Goal: Find specific page/section: Find specific page/section

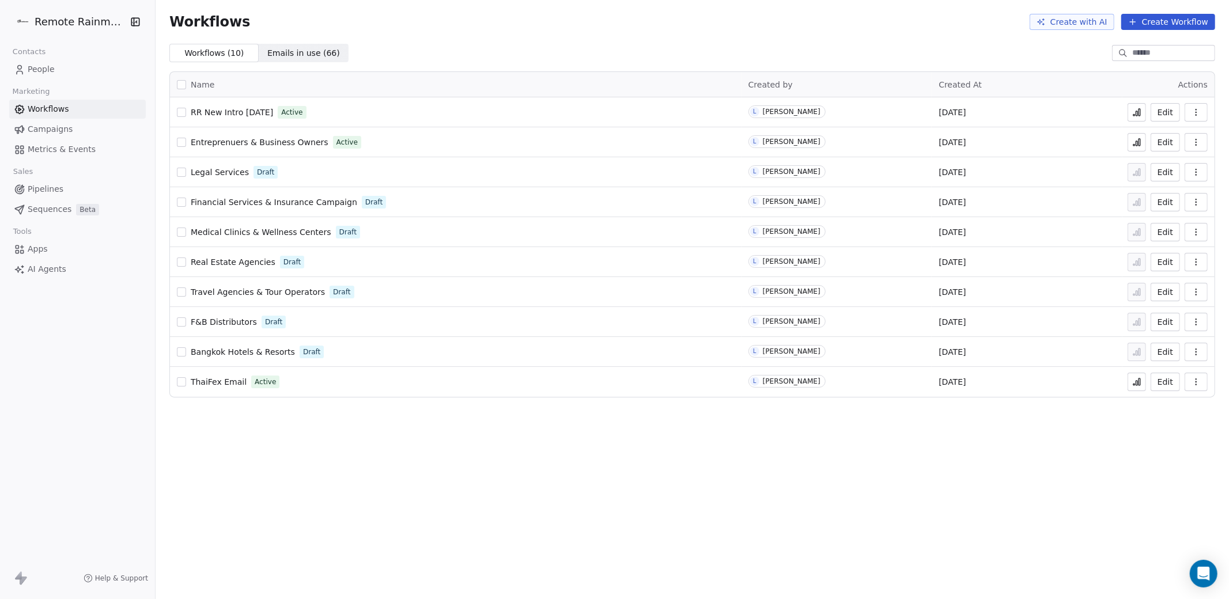
click at [291, 52] on span "Emails in use ( 66 )" at bounding box center [303, 53] width 73 height 12
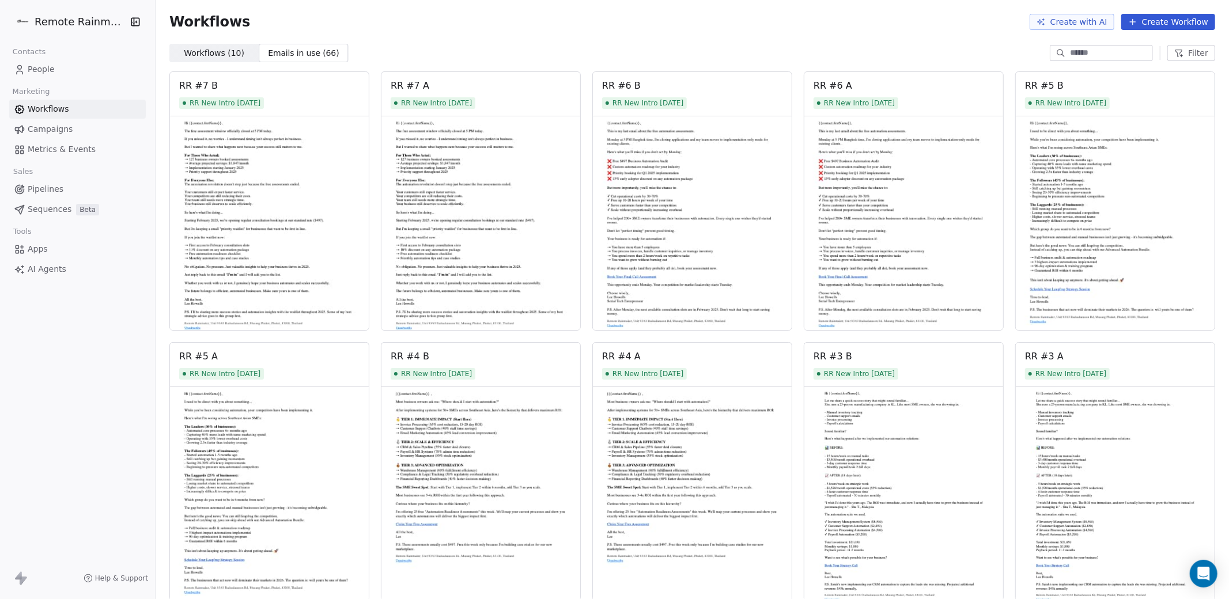
click at [203, 47] on span "Workflows ( 10 )" at bounding box center [214, 53] width 60 height 12
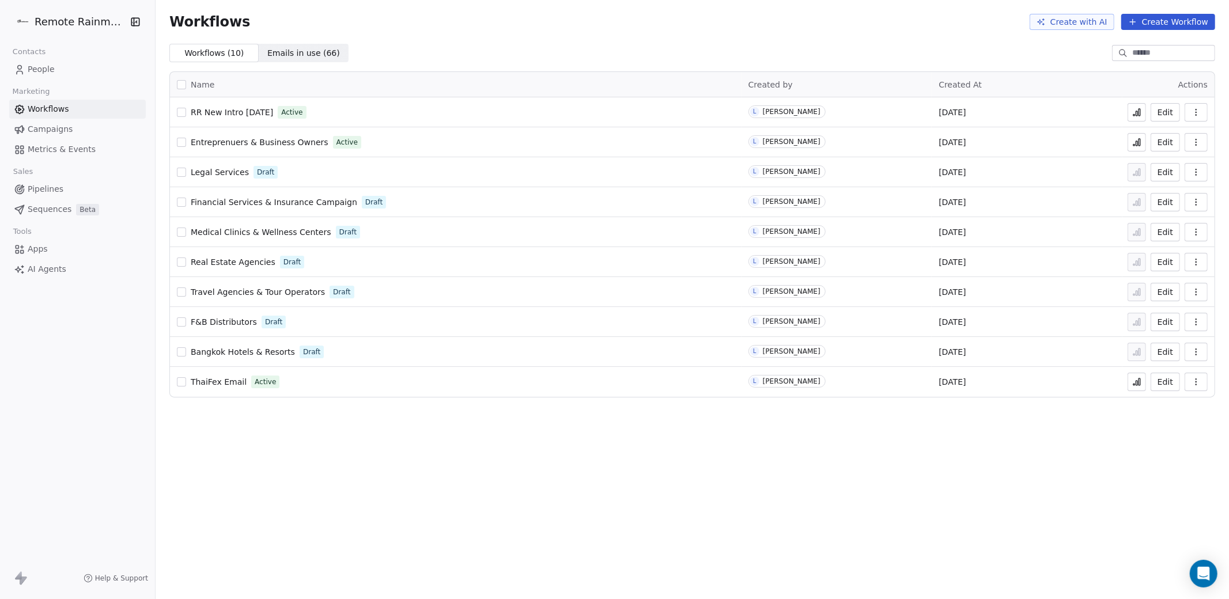
click at [226, 259] on span "Real Estate Agencies" at bounding box center [233, 262] width 85 height 9
click at [67, 20] on html "Remote Rainmaker Contacts People Marketing Workflows Campaigns Metrics & Events…" at bounding box center [614, 343] width 1229 height 686
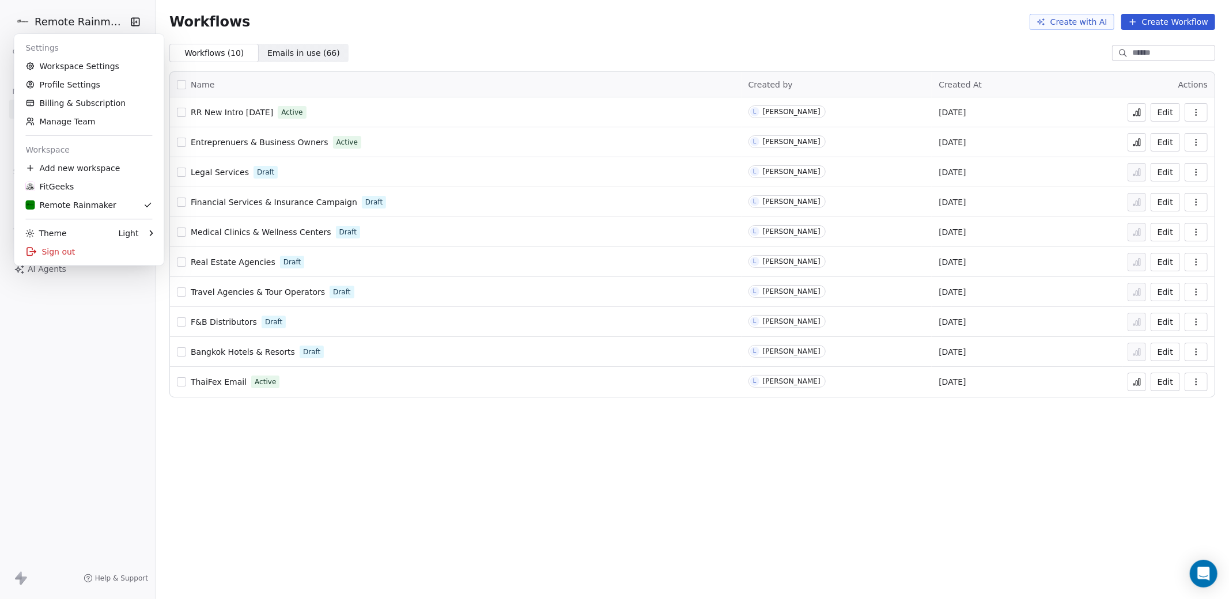
click at [397, 486] on html "Remote Rainmaker Contacts People Marketing Workflows Campaigns Metrics & Events…" at bounding box center [614, 343] width 1229 height 686
